Goal: Complete application form

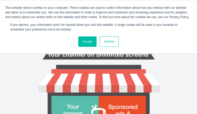
type input "DVCnEhSIlPdAuer"
type input "[EMAIL_ADDRESS][DOMAIN_NAME]"
type input "jcfhPpbBQdUThmRR"
type input "kykQcNUroVVI"
